Goal: Task Accomplishment & Management: Use online tool/utility

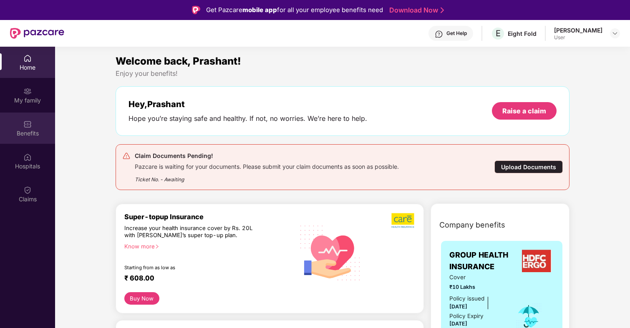
click at [43, 124] on div "Benefits" at bounding box center [27, 128] width 55 height 31
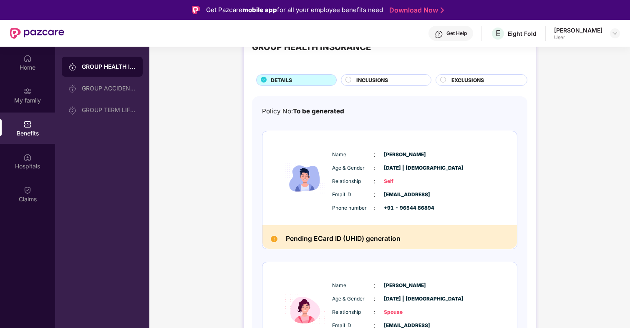
scroll to position [45, 0]
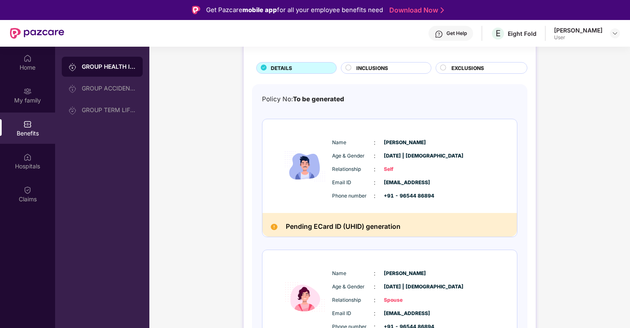
click at [292, 229] on h2 "Pending ECard ID (UHID) generation" at bounding box center [343, 227] width 115 height 11
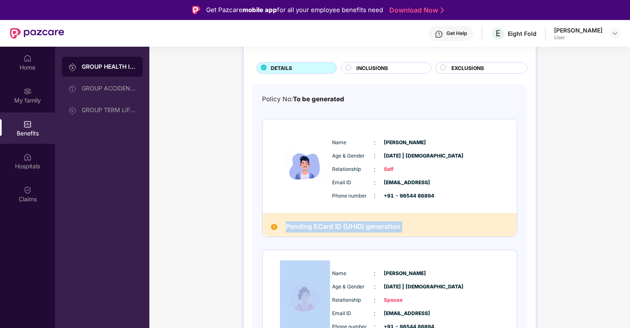
drag, startPoint x: 292, startPoint y: 229, endPoint x: 421, endPoint y: 229, distance: 128.1
click at [421, 229] on div "Pending ECard ID (UHID) generation" at bounding box center [389, 225] width 255 height 24
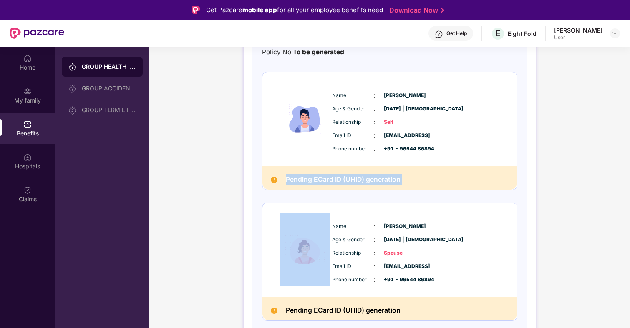
scroll to position [97, 0]
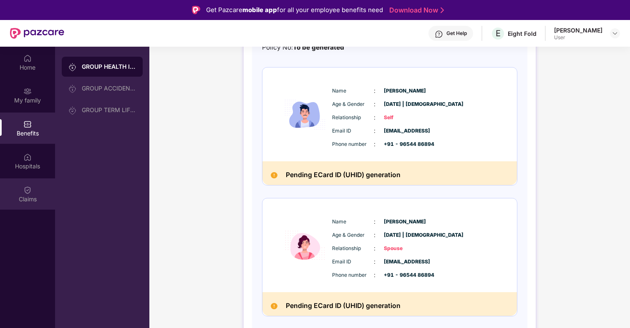
click at [22, 199] on div "Claims" at bounding box center [27, 199] width 55 height 8
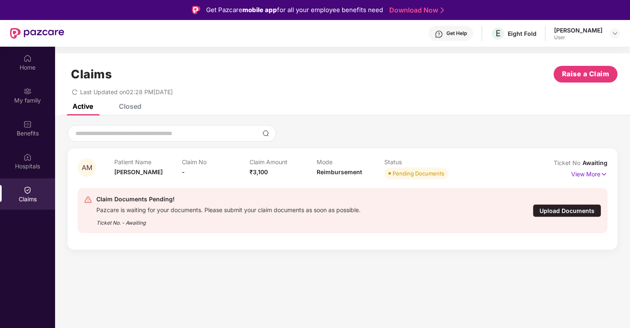
click at [580, 212] on div "Upload Documents" at bounding box center [567, 210] width 68 height 13
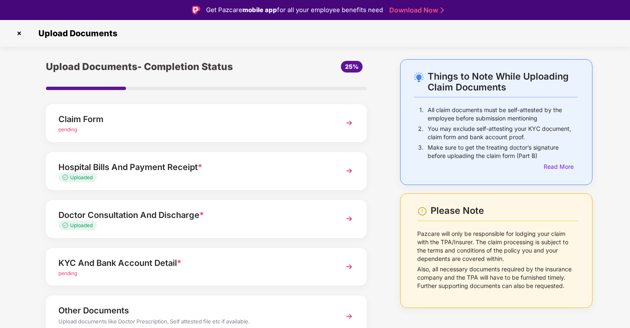
click at [220, 127] on div "pending" at bounding box center [193, 130] width 271 height 8
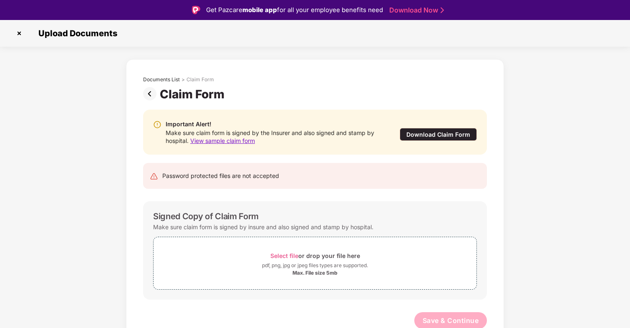
click at [429, 131] on div "Download Claim Form" at bounding box center [438, 134] width 77 height 13
